Goal: Transaction & Acquisition: Download file/media

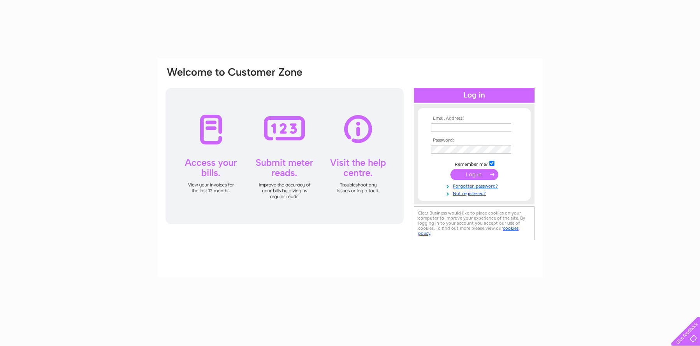
type input "[EMAIL_ADDRESS][DOMAIN_NAME]"
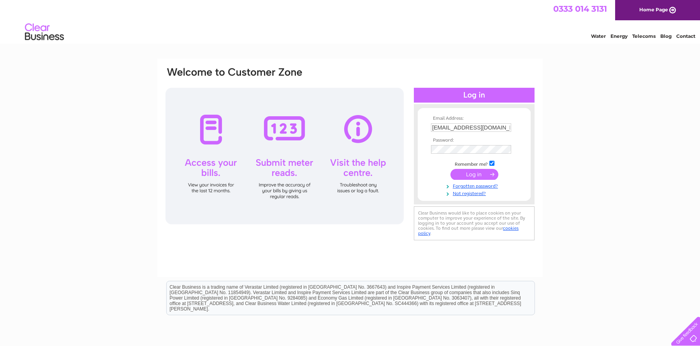
click at [474, 173] on input "submit" at bounding box center [475, 174] width 48 height 11
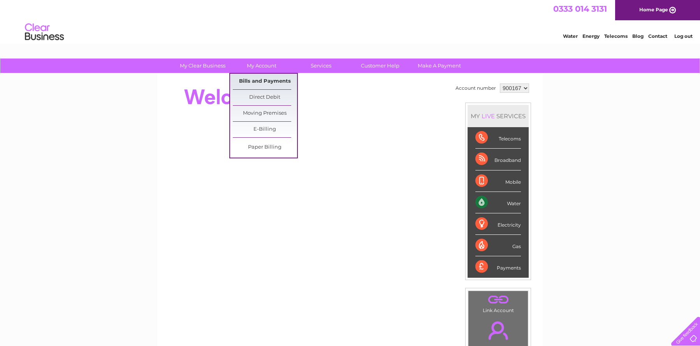
click at [263, 81] on link "Bills and Payments" at bounding box center [265, 82] width 64 height 16
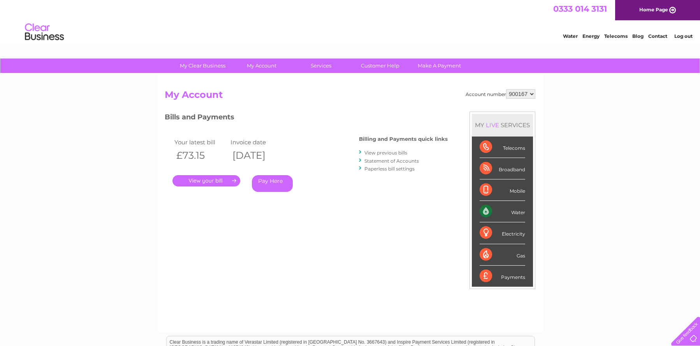
click at [207, 180] on link "." at bounding box center [207, 180] width 68 height 11
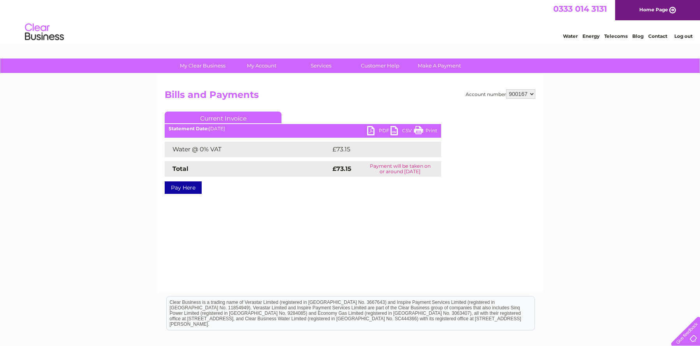
click at [372, 129] on link "PDF" at bounding box center [378, 131] width 23 height 11
